Goal: Information Seeking & Learning: Check status

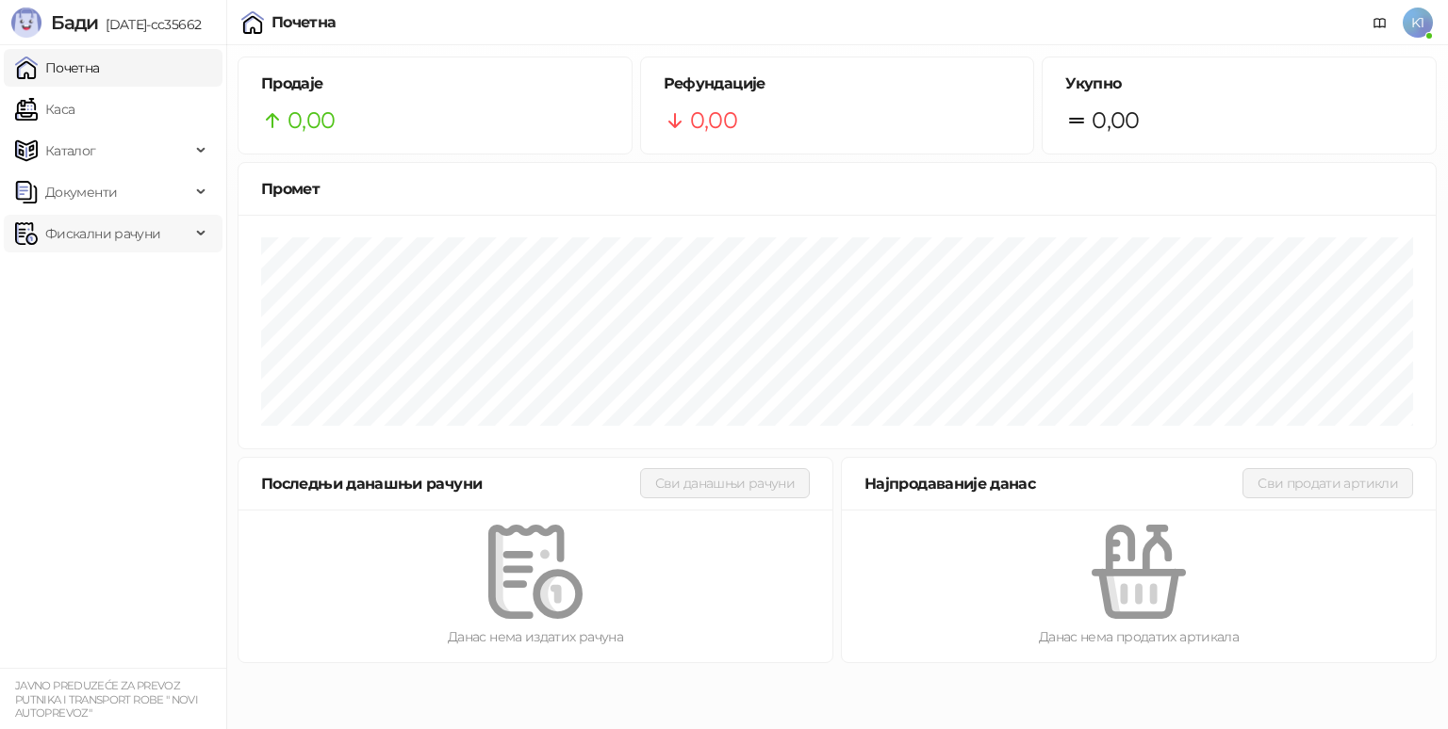
click at [136, 228] on span "Фискални рачуни" at bounding box center [102, 234] width 115 height 38
click at [117, 323] on link "По данима" at bounding box center [73, 317] width 100 height 38
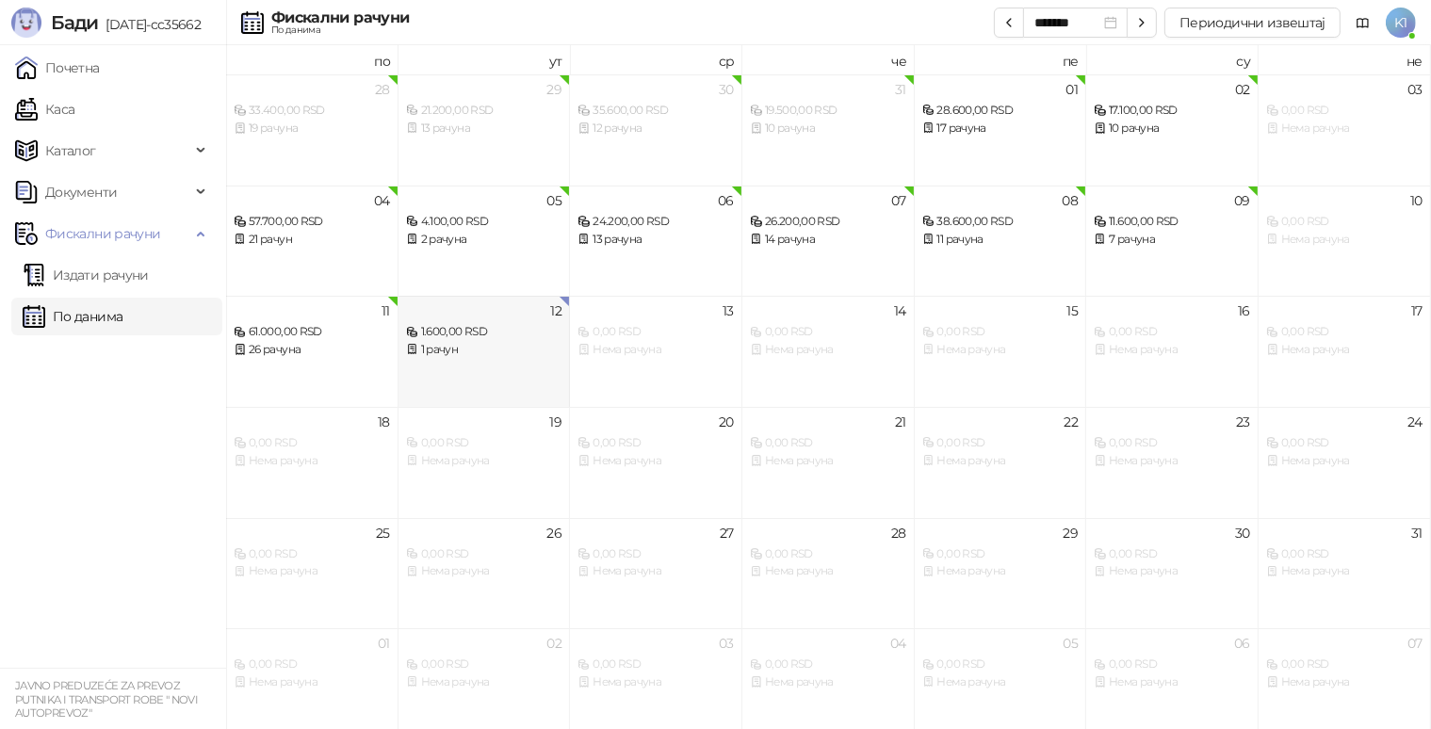
click at [509, 369] on div "12 1.600,00 RSD 1 рачун" at bounding box center [485, 351] width 172 height 111
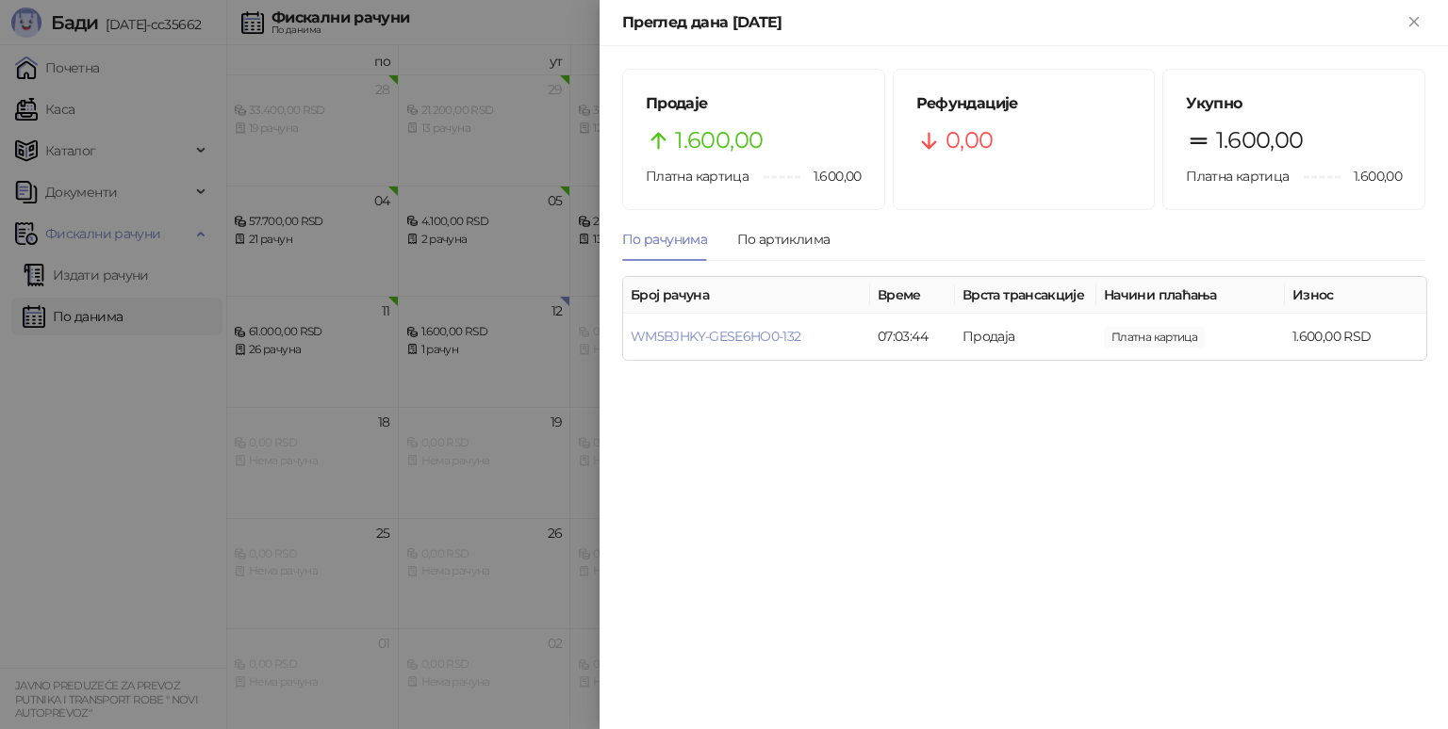
click at [84, 431] on div at bounding box center [724, 364] width 1448 height 729
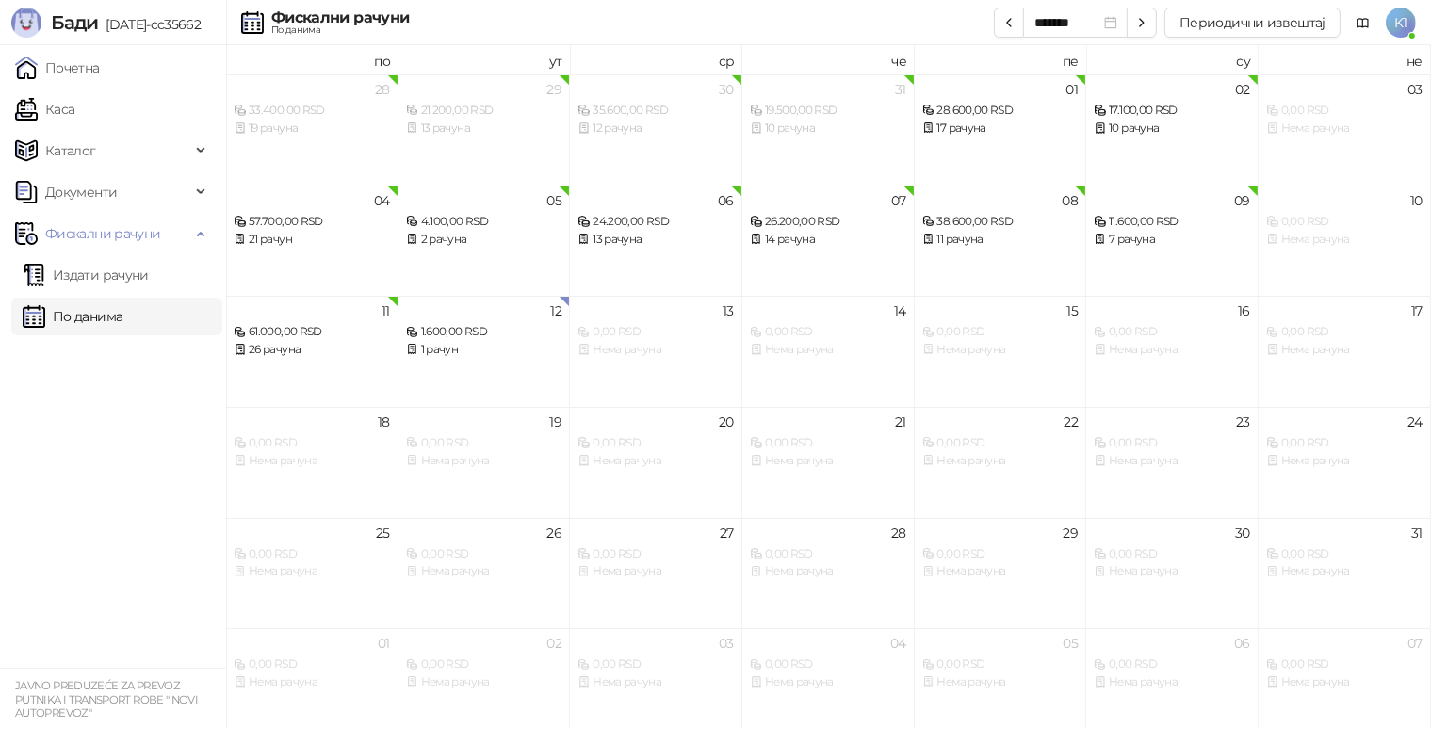
drag, startPoint x: 49, startPoint y: 315, endPoint x: 102, endPoint y: 313, distance: 52.8
click at [50, 315] on link "По данима" at bounding box center [73, 317] width 100 height 38
click at [449, 360] on div "12 1.600,00 RSD 1 рачун" at bounding box center [485, 351] width 172 height 111
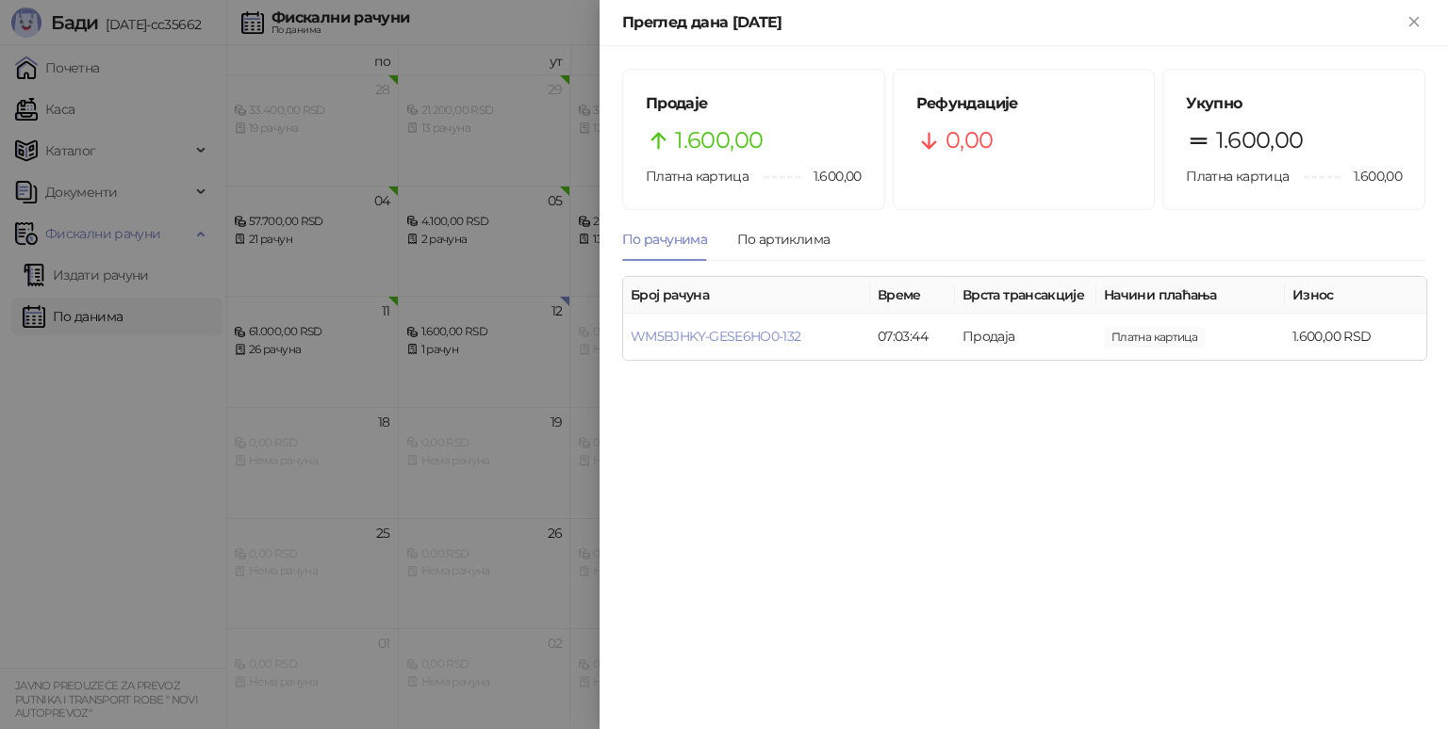
click at [776, 460] on div "Продаје 1.600,00 Платна картица 1.600,00 Рефундације 0,00 Укупно 1.600,00 Платн…" at bounding box center [1023, 387] width 848 height 683
click at [1420, 10] on div "Преглед дана [DATE]" at bounding box center [1023, 23] width 848 height 46
drag, startPoint x: 1415, startPoint y: 16, endPoint x: 591, endPoint y: 467, distance: 939.2
click at [1415, 15] on icon "Close" at bounding box center [1413, 21] width 17 height 17
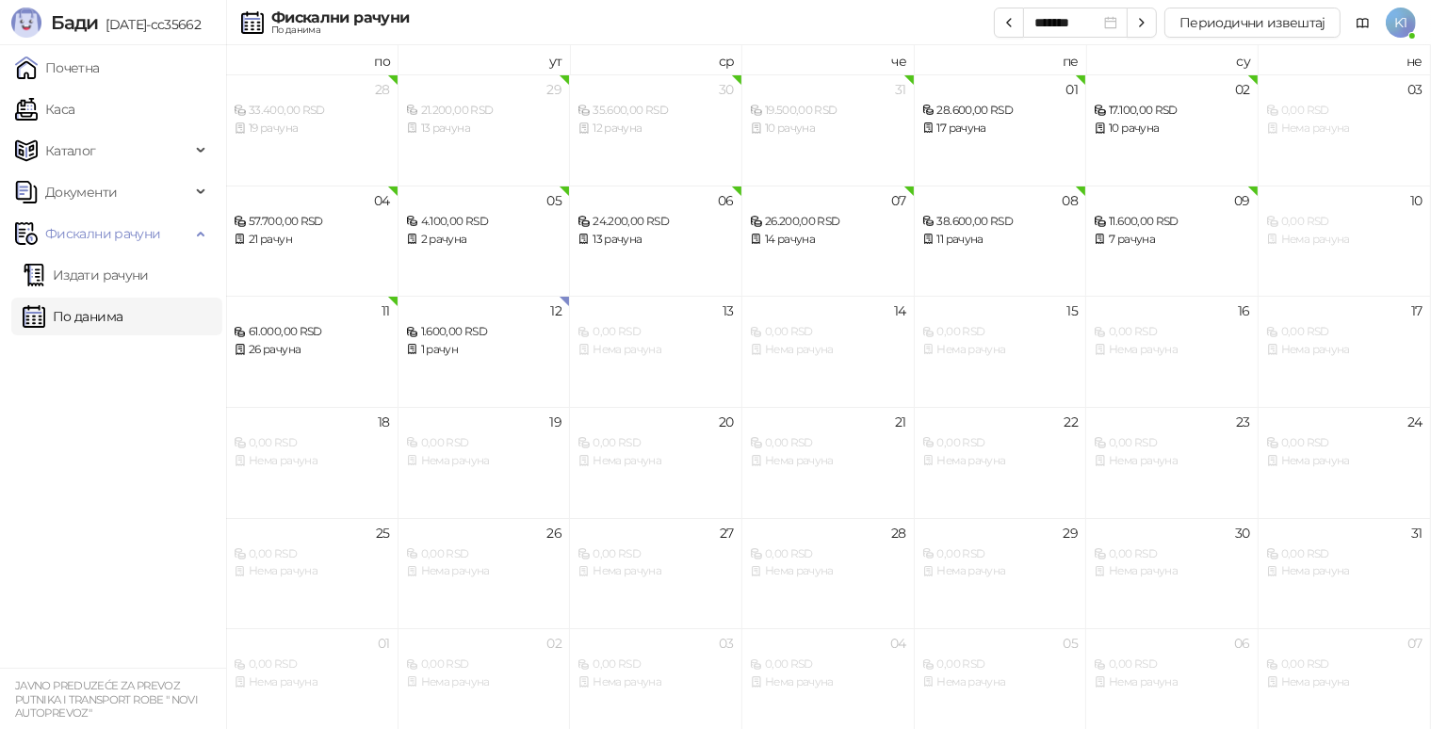
click at [87, 557] on ul "Почетна [PERSON_NAME] Документи Фискални рачуни Издати рачуни По данима" at bounding box center [113, 356] width 226 height 623
click at [491, 352] on div "1 рачун" at bounding box center [484, 350] width 156 height 18
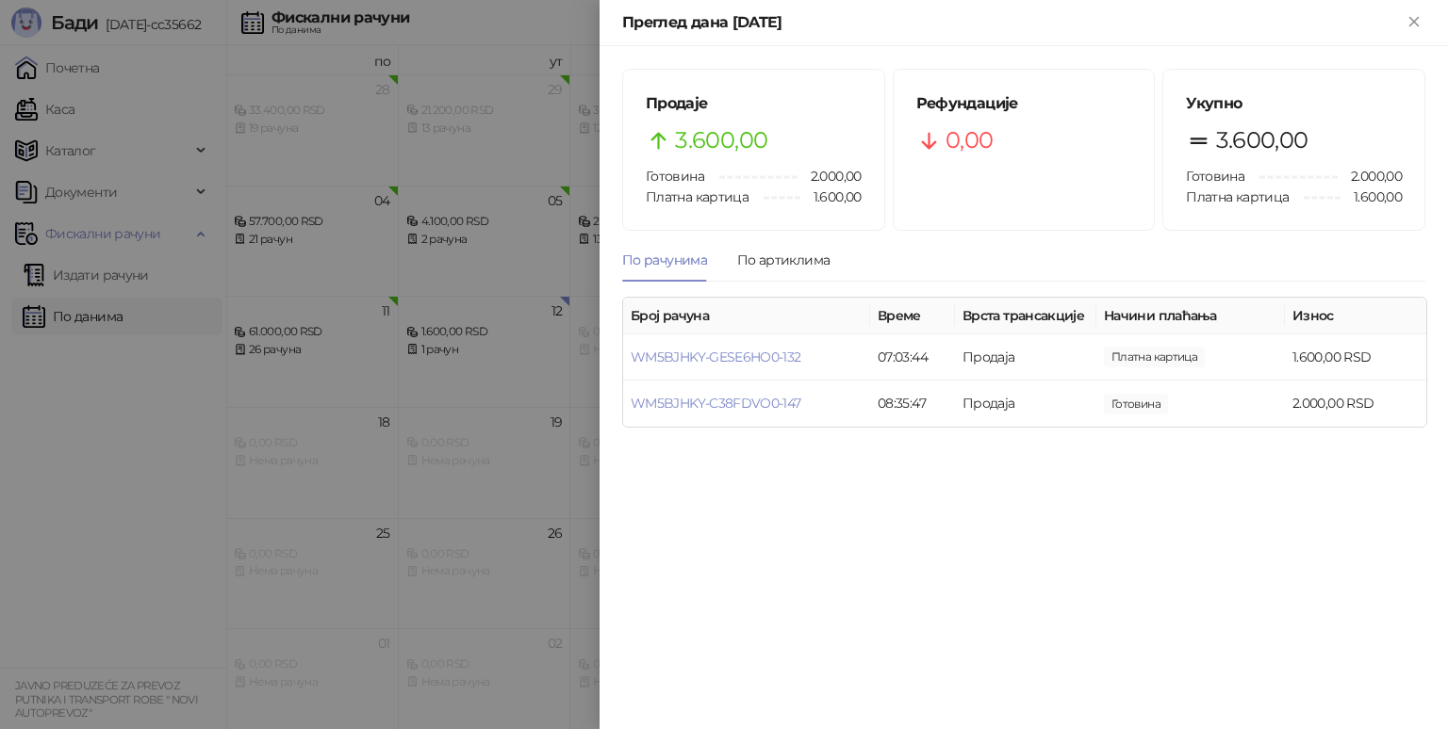
drag, startPoint x: 136, startPoint y: 543, endPoint x: 188, endPoint y: 539, distance: 52.9
click at [139, 543] on div at bounding box center [724, 364] width 1448 height 729
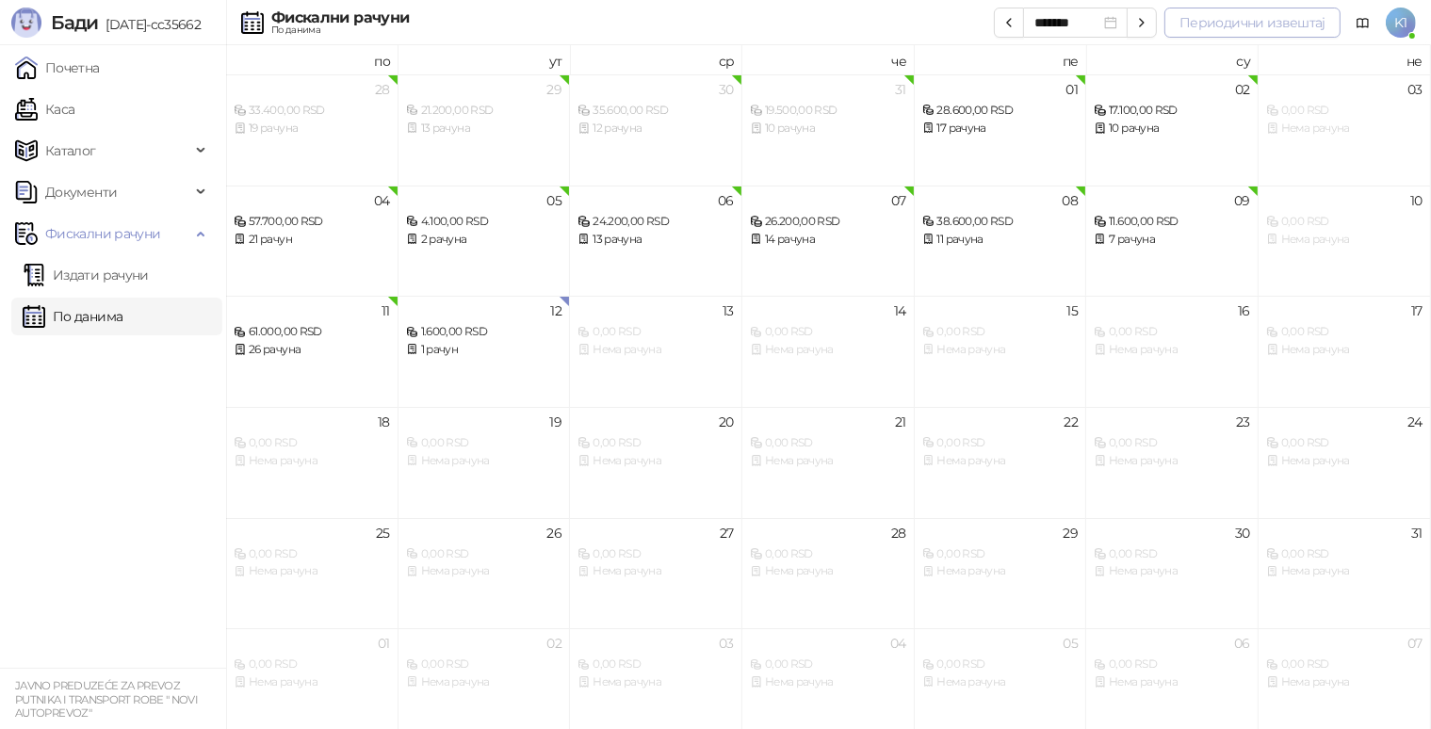
click at [1255, 15] on button "Периодични извештај" at bounding box center [1253, 23] width 176 height 30
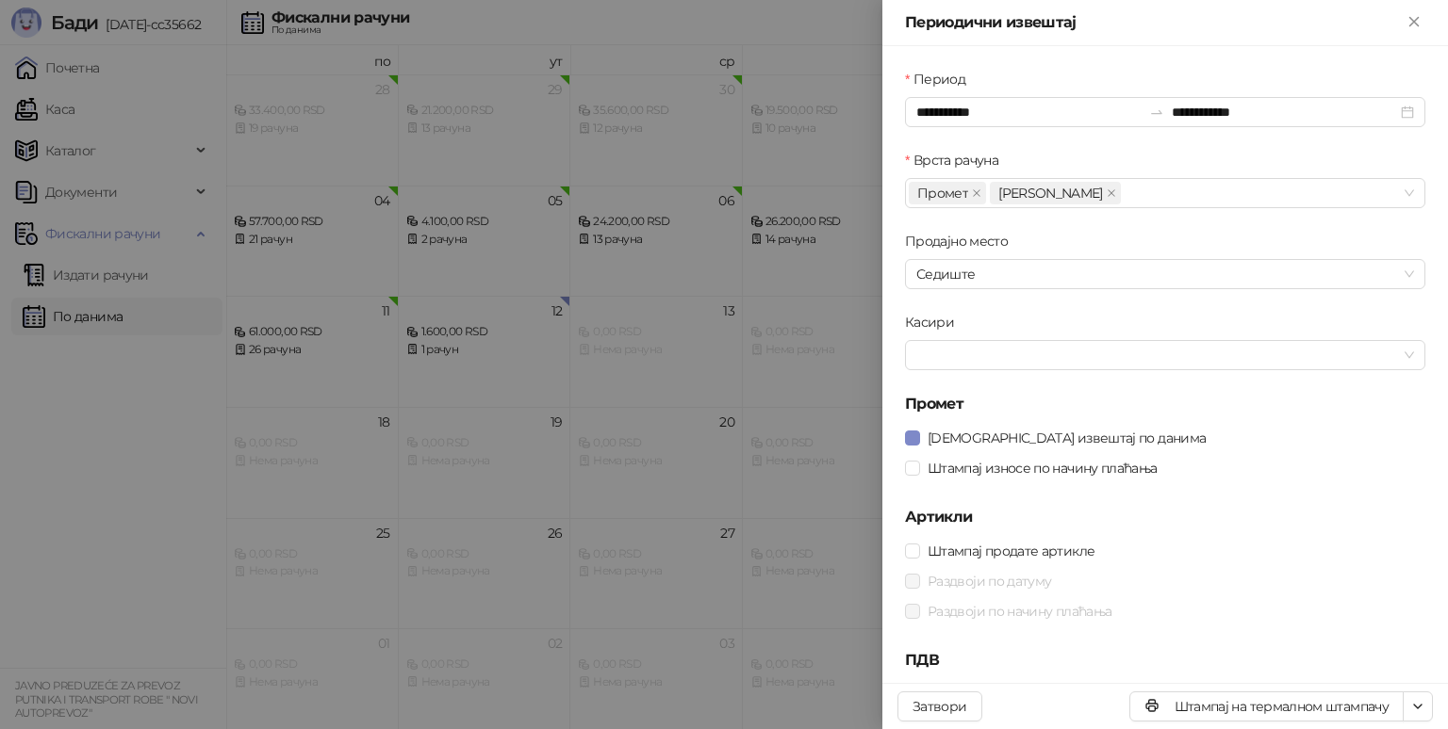
drag, startPoint x: 0, startPoint y: 509, endPoint x: 143, endPoint y: 356, distance: 209.3
click at [4, 508] on div at bounding box center [724, 364] width 1448 height 729
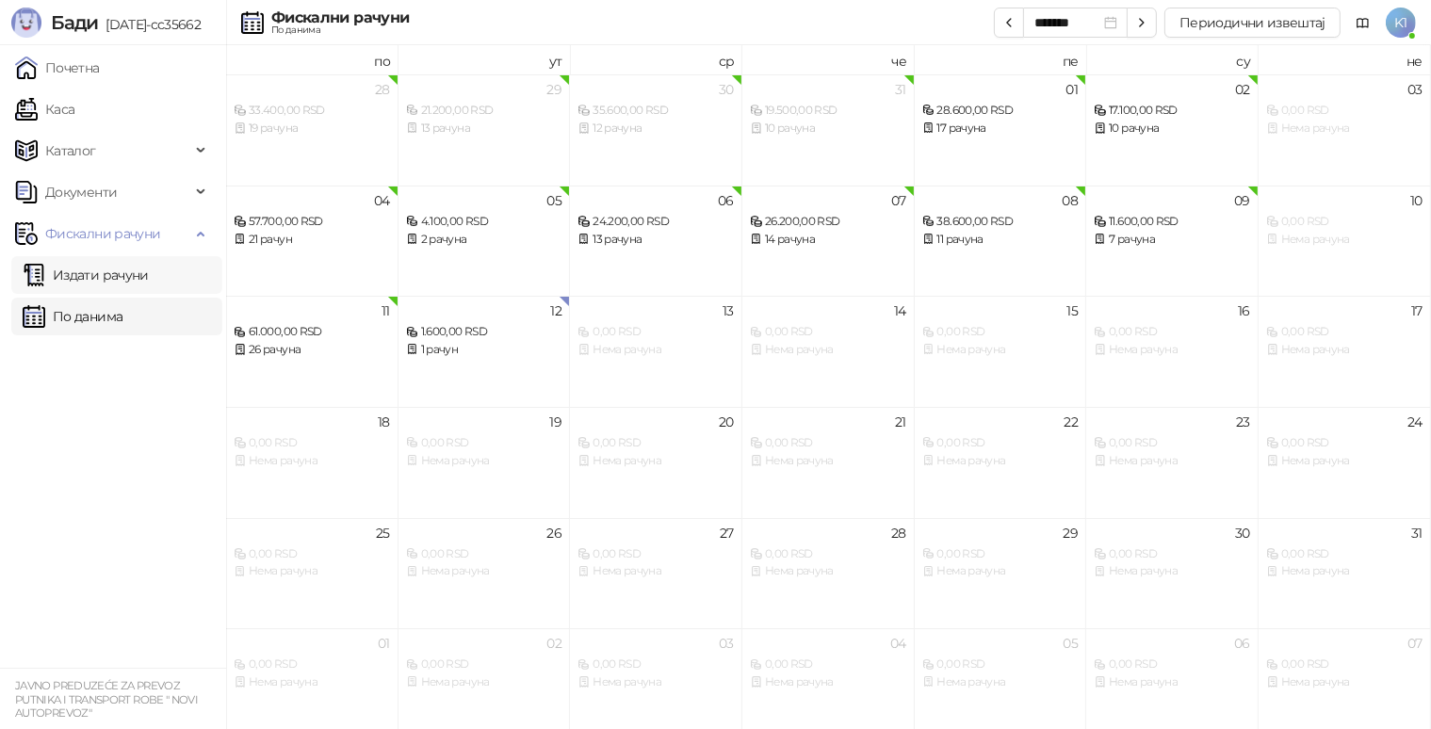
click at [149, 279] on link "Издати рачуни" at bounding box center [86, 275] width 126 height 38
